Goal: Task Accomplishment & Management: Manage account settings

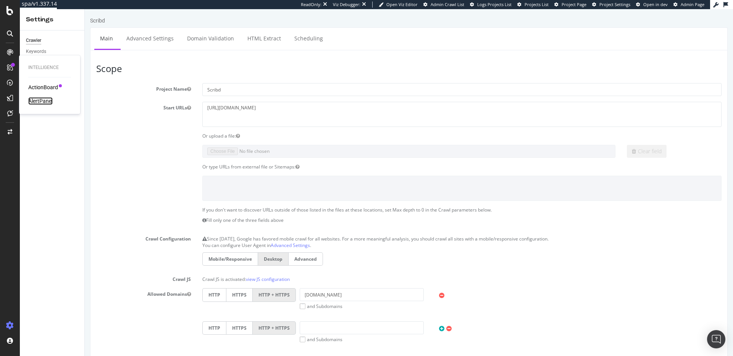
click at [45, 100] on div "AlertPanel" at bounding box center [40, 101] width 24 height 8
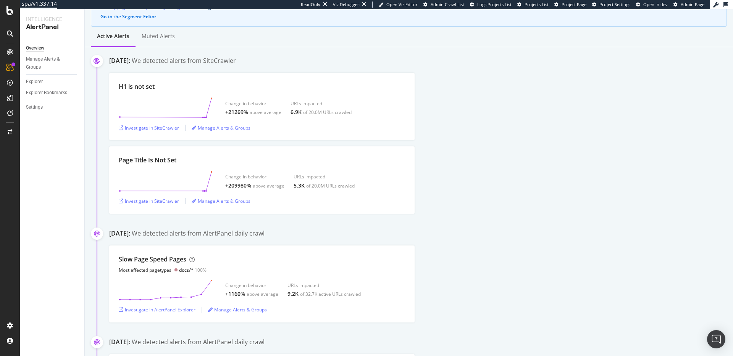
scroll to position [93, 0]
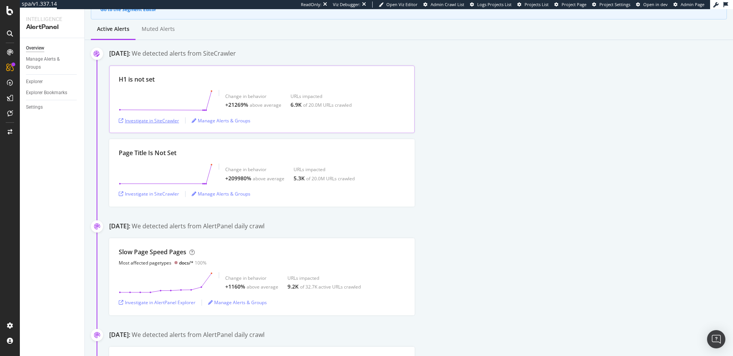
click at [147, 119] on div "Investigate in SiteCrawler" at bounding box center [149, 121] width 60 height 6
click at [161, 191] on div "Investigate in SiteCrawler" at bounding box center [149, 194] width 60 height 6
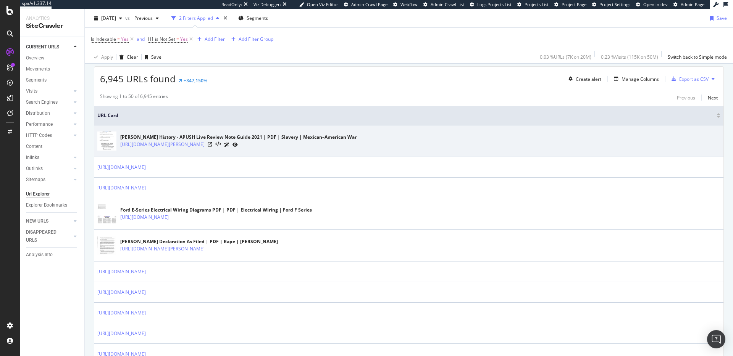
scroll to position [135, 0]
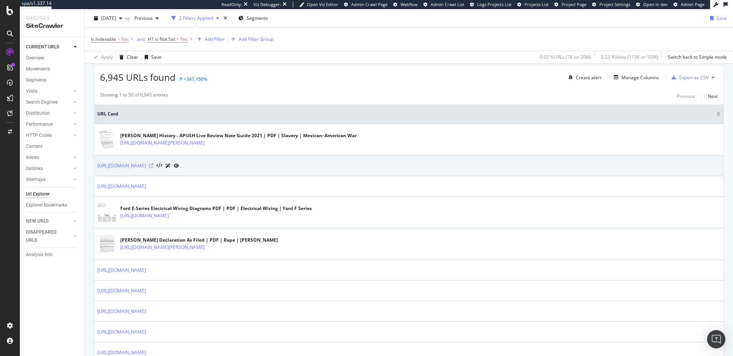
click at [153, 166] on icon at bounding box center [151, 166] width 5 height 5
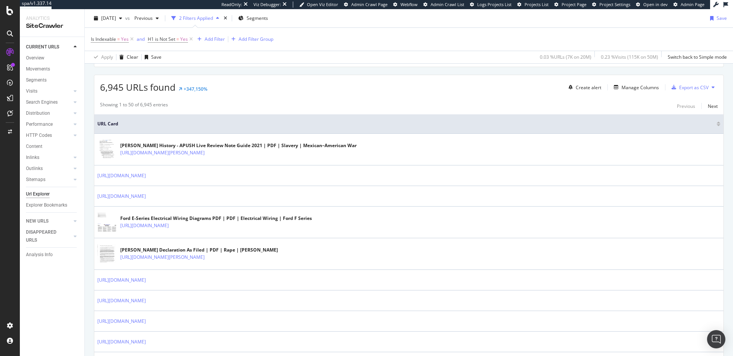
scroll to position [0, 0]
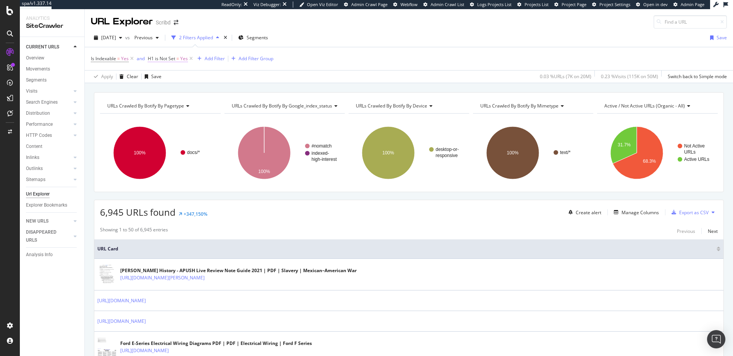
click at [175, 58] on span "H1 is Not Set" at bounding box center [161, 58] width 27 height 6
click at [166, 48] on div "Is Indexable = Yes and H1 is Not Set = Yes Add Filter Add Filter Group" at bounding box center [409, 58] width 636 height 23
click at [218, 58] on div "Add Filter" at bounding box center [215, 58] width 20 height 6
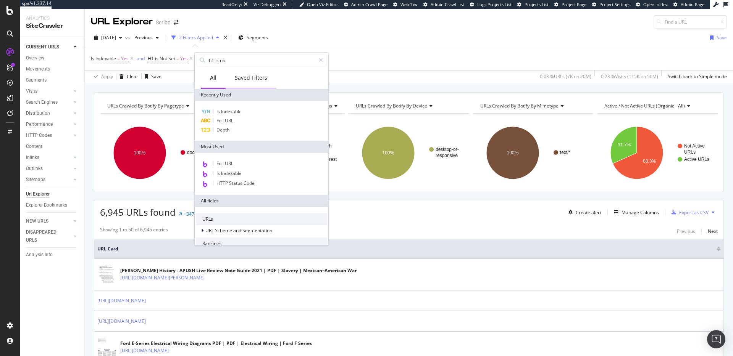
type input "h1 is not"
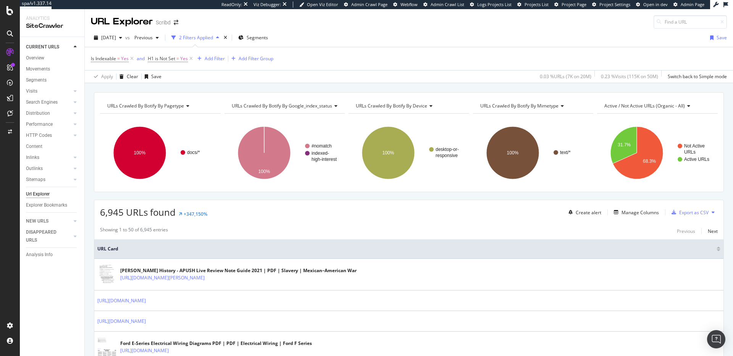
drag, startPoint x: 379, startPoint y: 60, endPoint x: 373, endPoint y: 60, distance: 5.3
click at [378, 60] on div "Is Indexable = Yes and H1 is Not Set = Yes Add Filter Add Filter Group" at bounding box center [409, 58] width 636 height 23
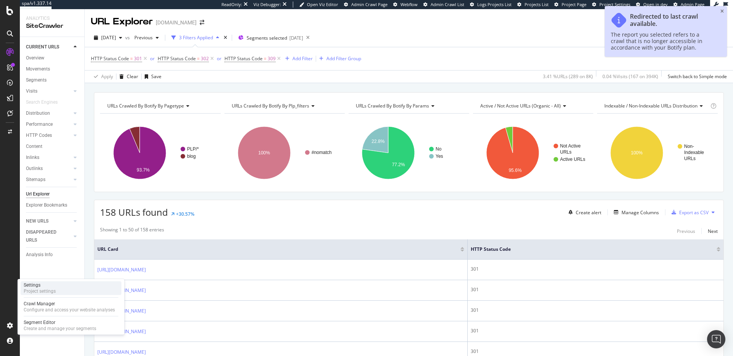
click at [40, 294] on div "Project settings" at bounding box center [40, 291] width 32 height 6
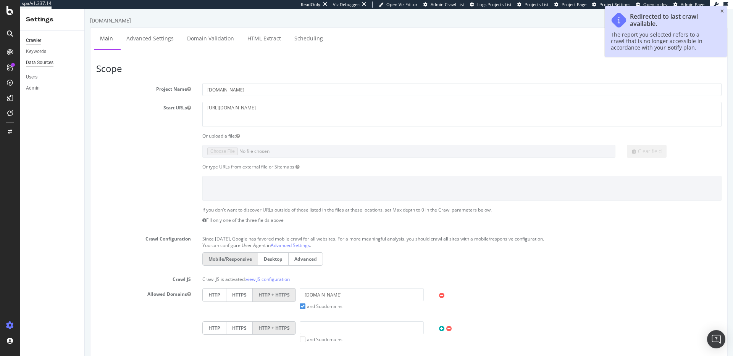
click at [40, 59] on div "Data Sources" at bounding box center [39, 63] width 27 height 8
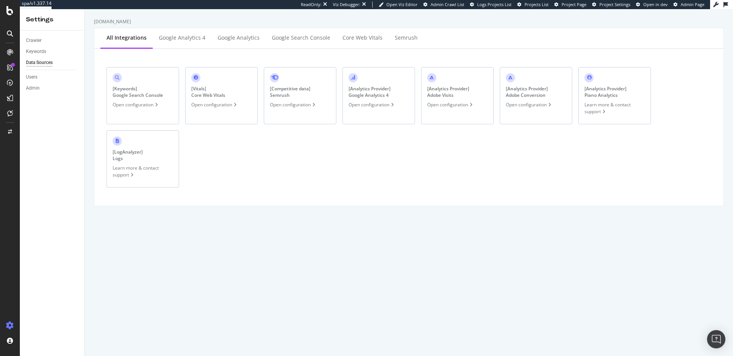
click at [305, 86] on div "[ Competitive data ] Semrush" at bounding box center [290, 91] width 40 height 13
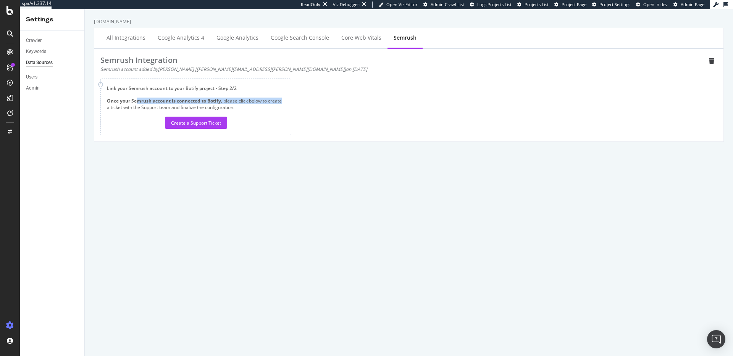
drag, startPoint x: 138, startPoint y: 99, endPoint x: 275, endPoint y: 105, distance: 137.9
click at [281, 103] on div "Once your Semrush account is connected to Botify , please click below to create…" at bounding box center [196, 113] width 178 height 31
click at [206, 106] on div "Once your Semrush account is connected to Botify , please click below to create…" at bounding box center [196, 113] width 178 height 31
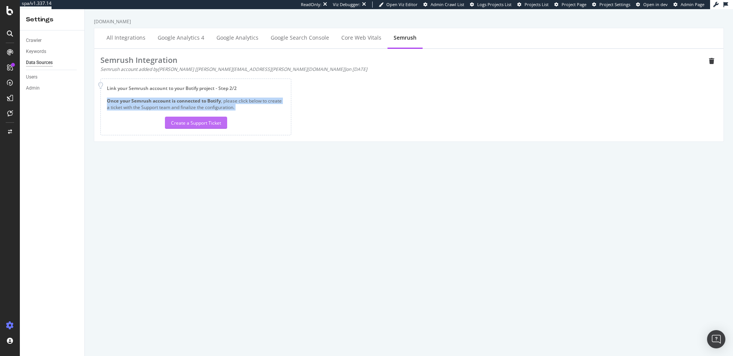
click at [202, 122] on div "Create a Support Ticket" at bounding box center [196, 123] width 50 height 6
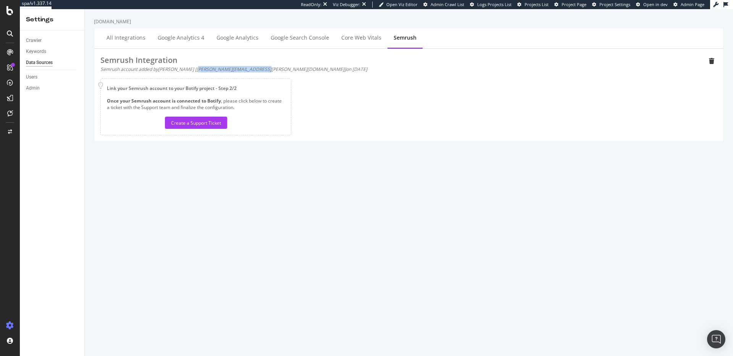
drag, startPoint x: 188, startPoint y: 70, endPoint x: 247, endPoint y: 70, distance: 58.8
click at [246, 70] on div "Semrush account added by jessicastilley [jessica.stilley@tecovas.com] on 2025-0…" at bounding box center [402, 69] width 605 height 6
copy div "jessica.stilley@tecovas.com"
